Goal: Navigation & Orientation: Find specific page/section

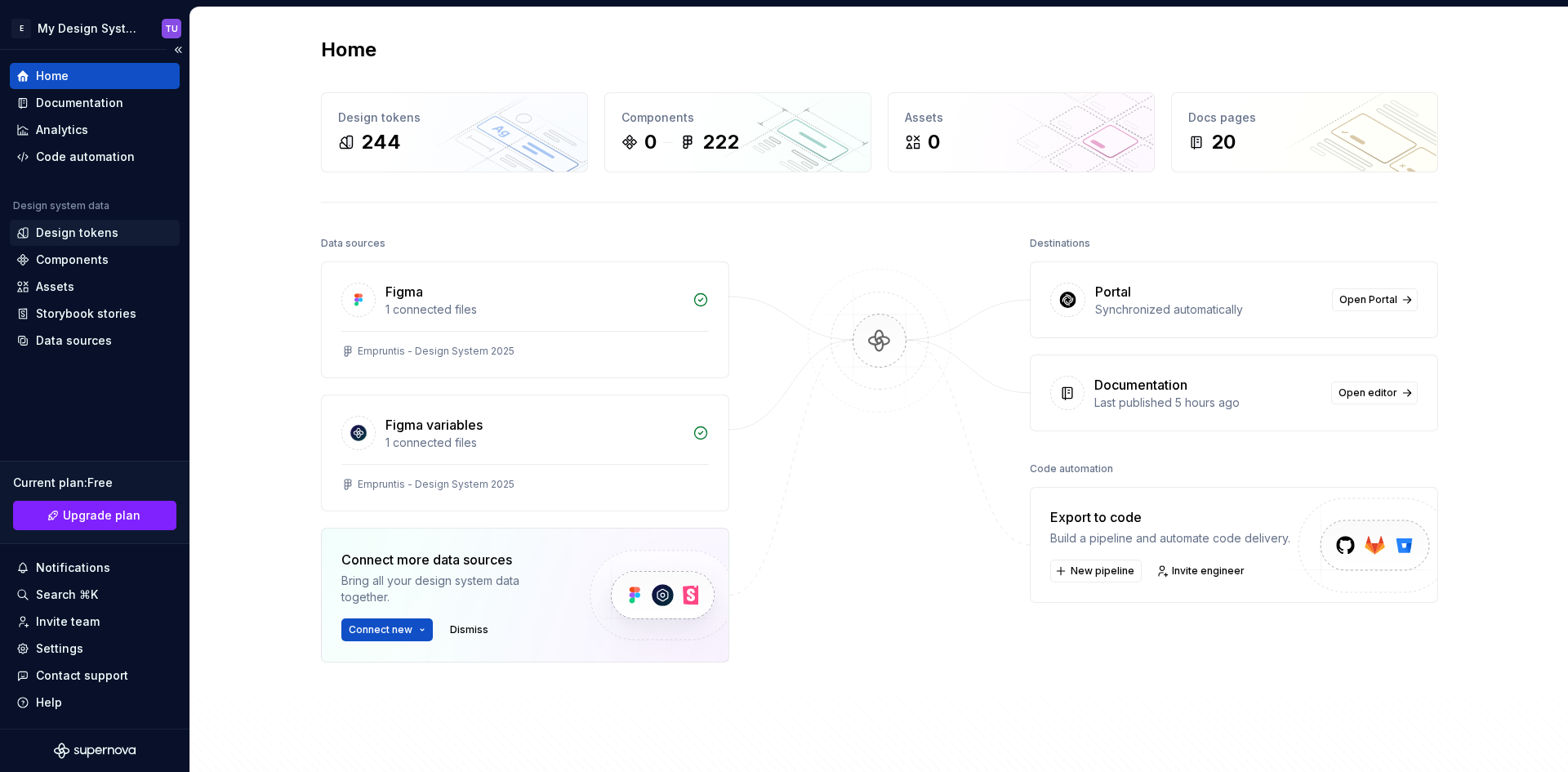
click at [82, 237] on div "Design tokens" at bounding box center [77, 233] width 83 height 16
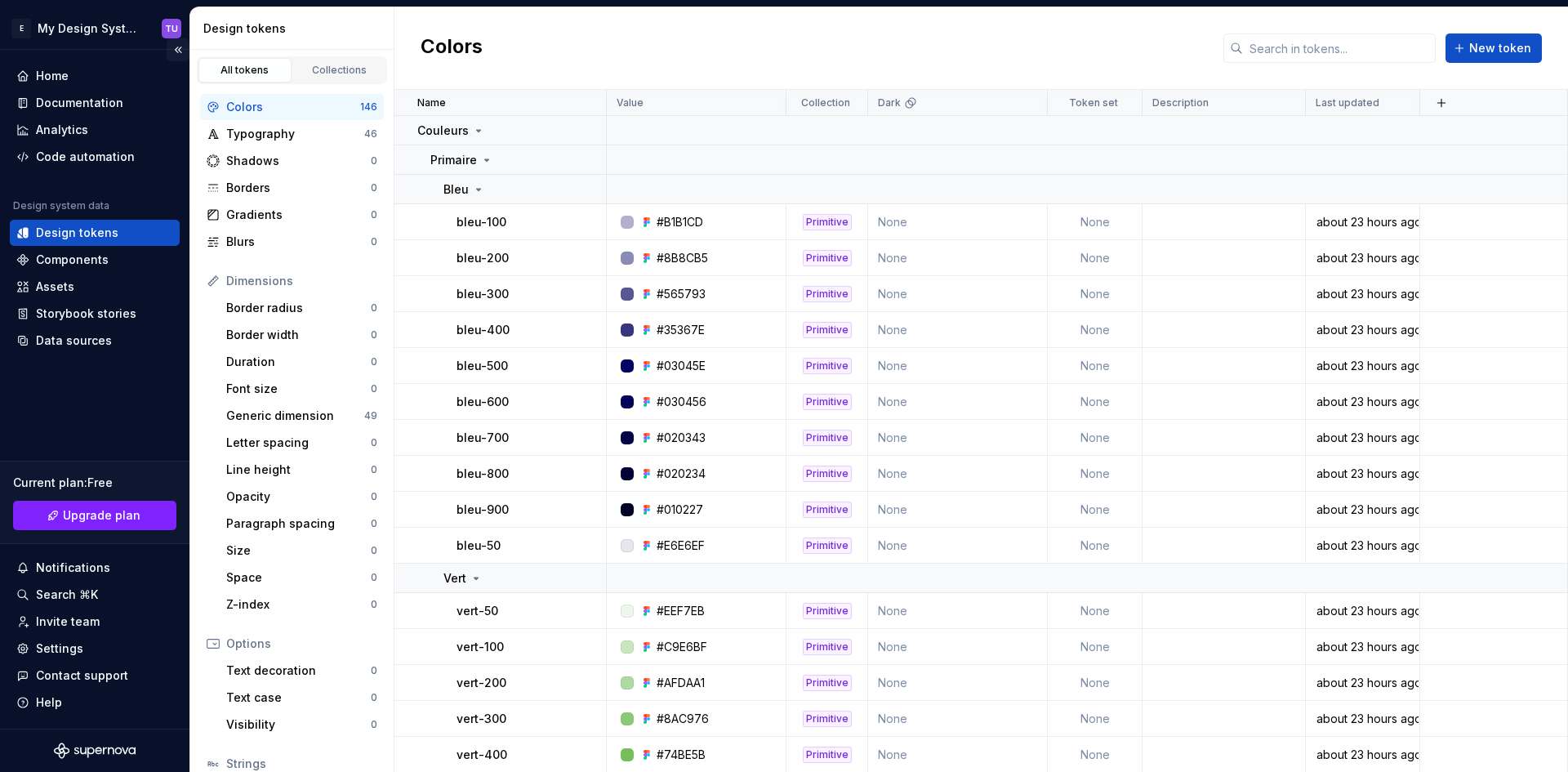
click at [181, 44] on button "Collapse sidebar" at bounding box center [178, 50] width 23 height 23
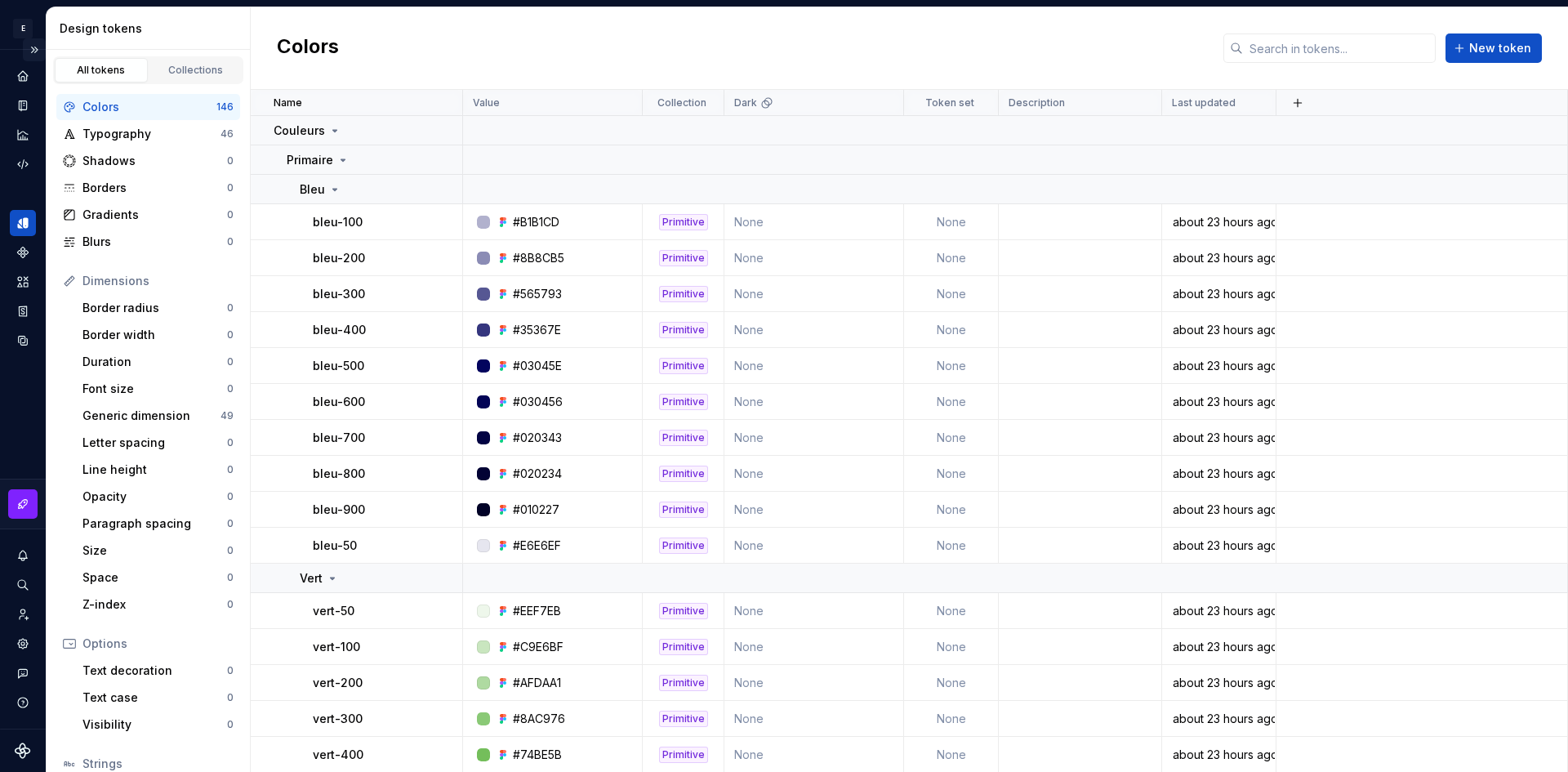
click at [25, 48] on button "Expand sidebar" at bounding box center [34, 50] width 23 height 23
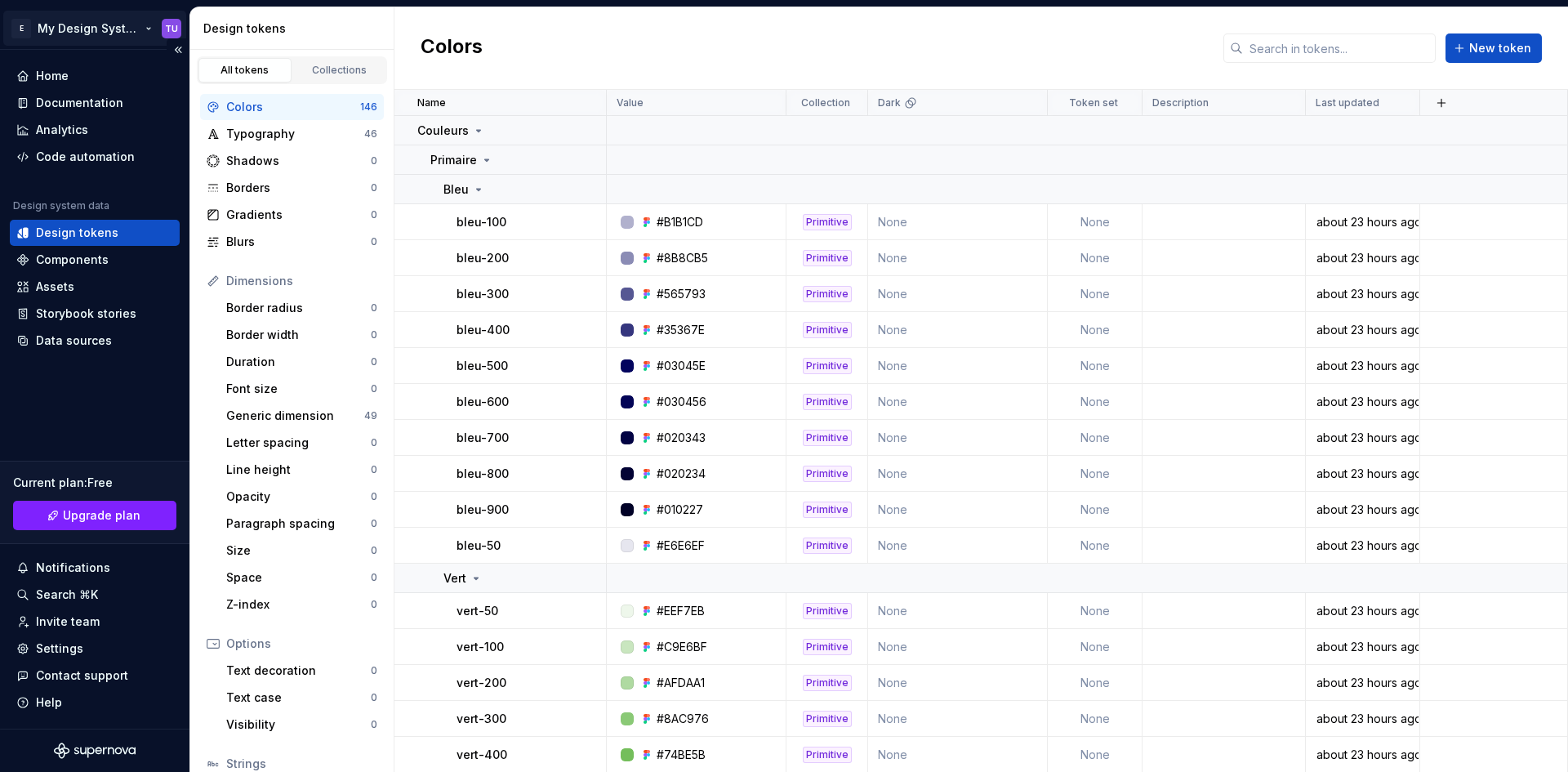
click at [75, 26] on html "E My Design System TU Home Documentation Analytics Code automation Design syste…" at bounding box center [784, 386] width 1568 height 772
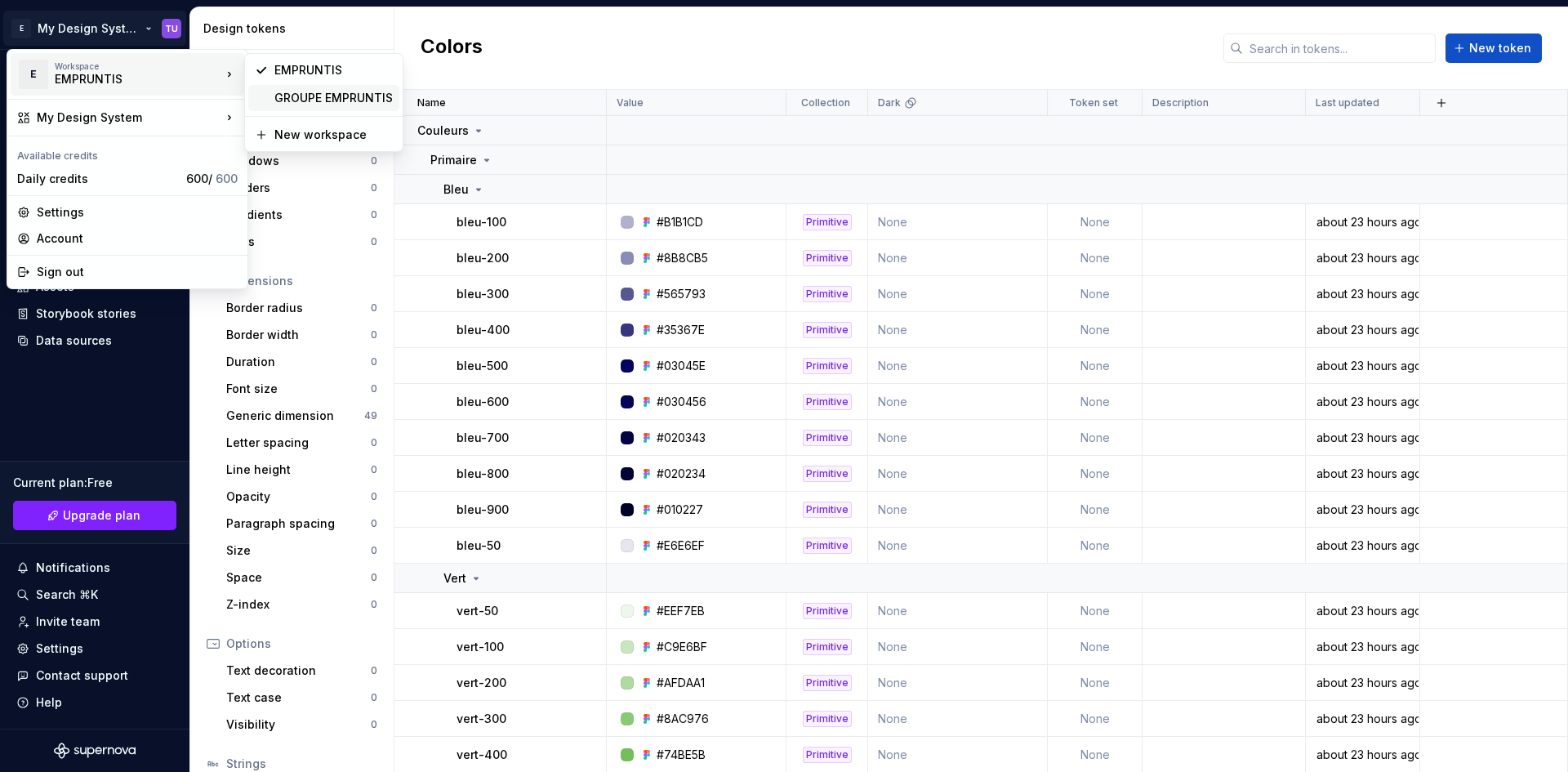
click at [321, 93] on div "GROUPE EMPRUNTIS" at bounding box center [333, 98] width 118 height 16
